Goal: Find specific page/section: Find specific page/section

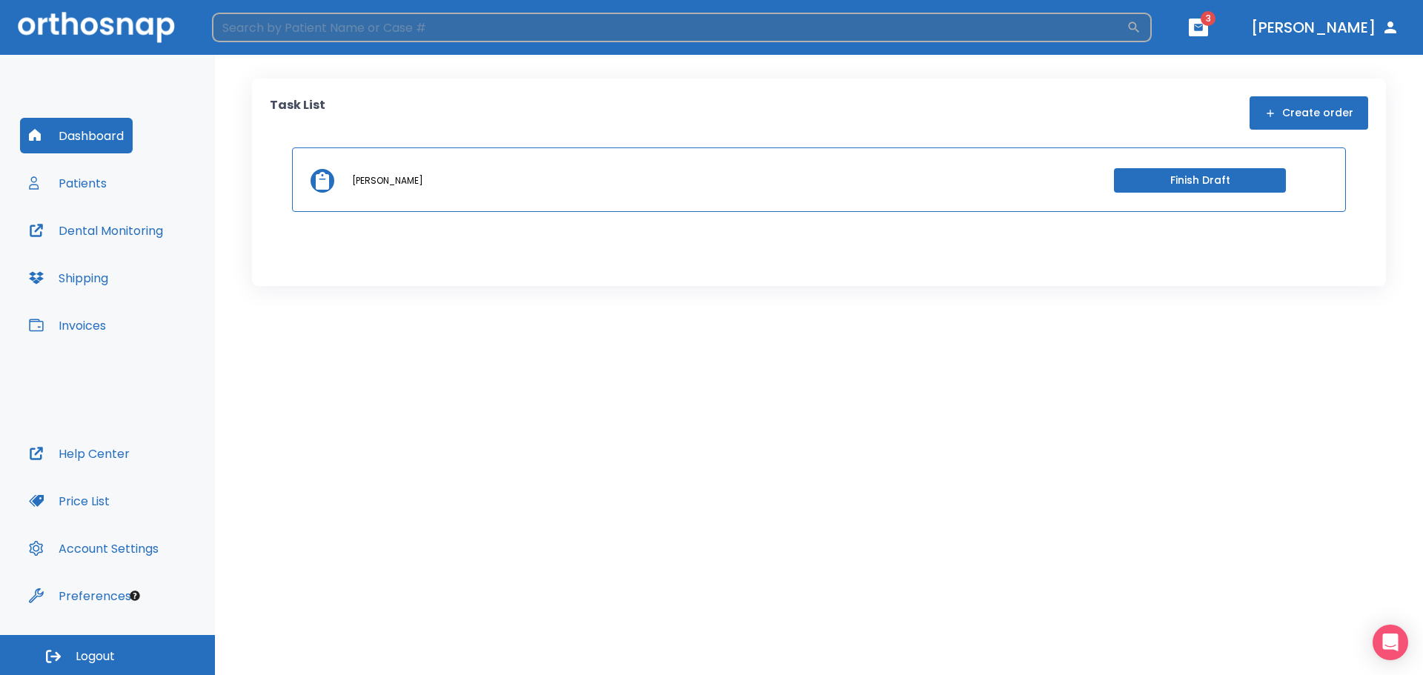
click at [355, 25] on input "search" at bounding box center [669, 28] width 915 height 30
type input "[PERSON_NAME]"
click at [1142, 32] on icon "button" at bounding box center [1134, 27] width 15 height 15
click at [1142, 24] on icon "button" at bounding box center [1134, 27] width 15 height 15
click at [580, 28] on input "[PERSON_NAME]" at bounding box center [669, 28] width 915 height 30
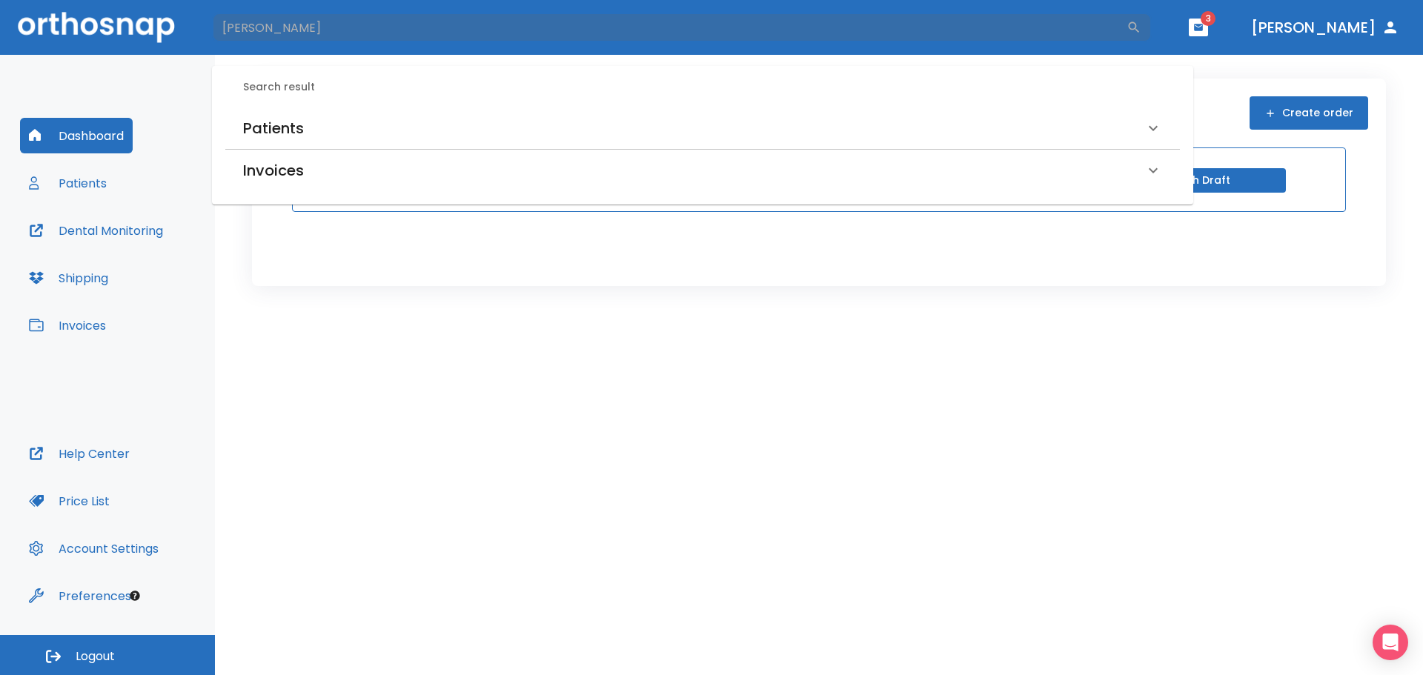
click at [294, 118] on h6 "Patients" at bounding box center [273, 128] width 61 height 24
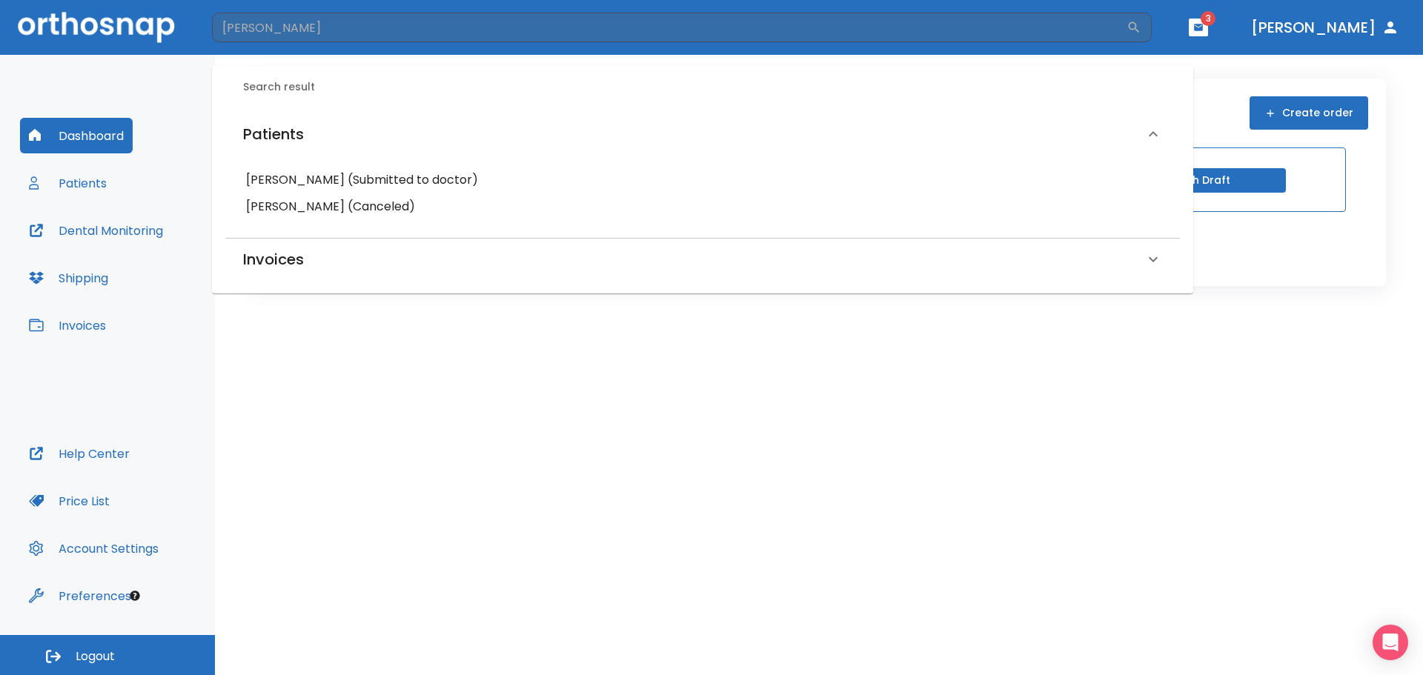
click at [340, 179] on h6 "[PERSON_NAME] (Submitted to doctor)" at bounding box center [702, 180] width 913 height 21
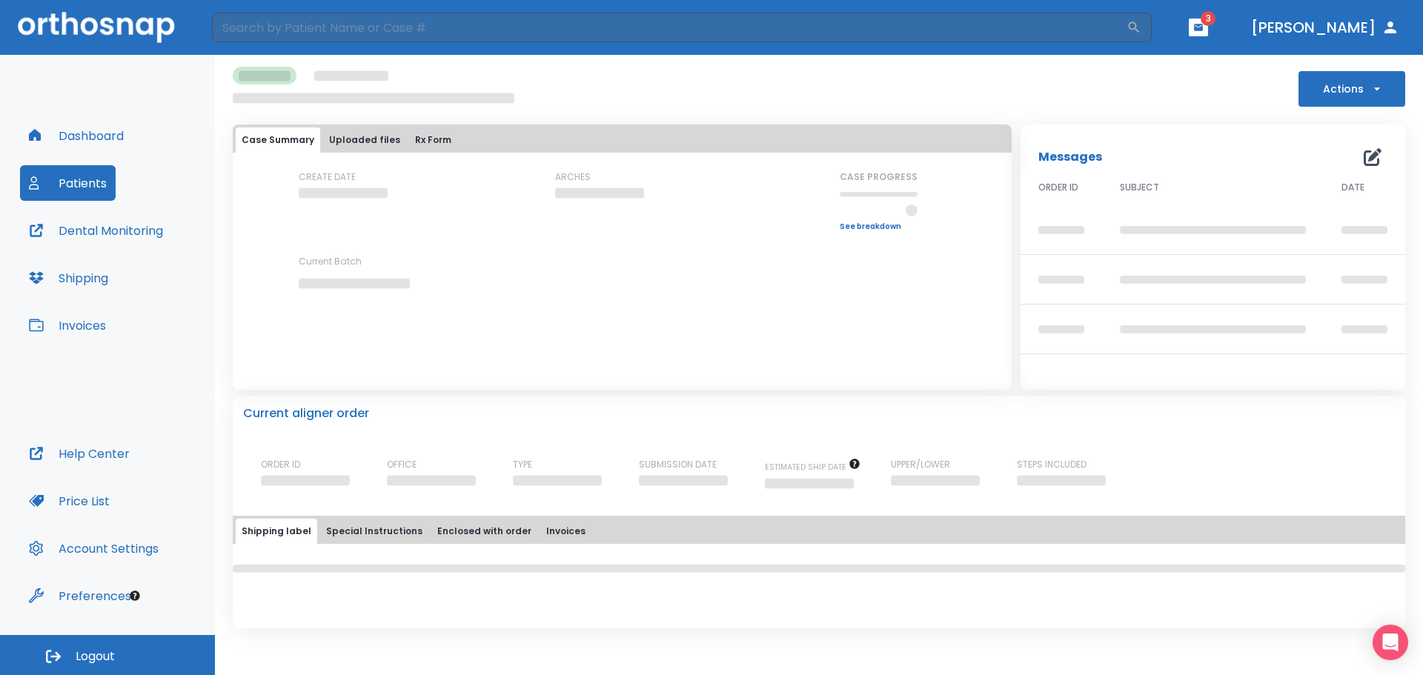
click at [134, 233] on button "Dental Monitoring" at bounding box center [96, 231] width 152 height 36
